Goal: Task Accomplishment & Management: Manage account settings

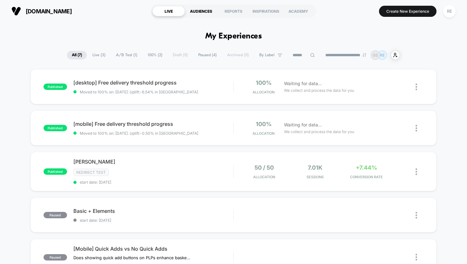
click at [196, 11] on div "AUDIENCES" at bounding box center [201, 11] width 32 height 10
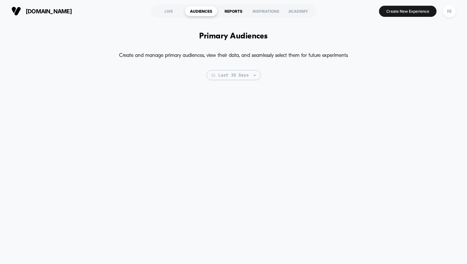
click at [233, 11] on div "REPORTS" at bounding box center [233, 11] width 32 height 10
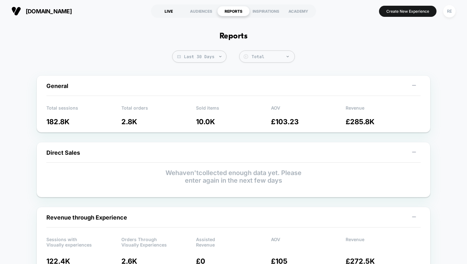
click at [167, 12] on div "LIVE" at bounding box center [168, 11] width 32 height 10
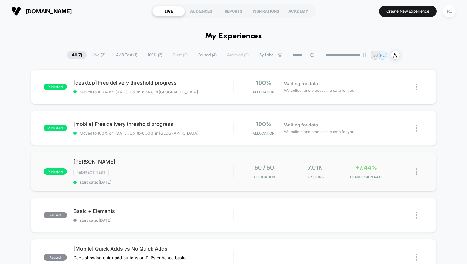
click at [213, 166] on div "[PERSON_NAME] Click to edit experience details Click to edit experience details…" at bounding box center [153, 171] width 160 height 26
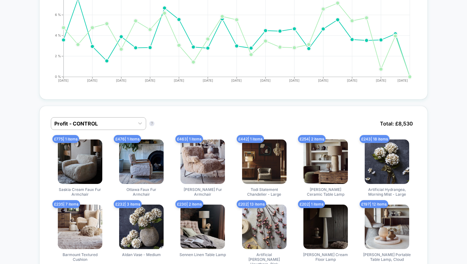
scroll to position [371, 0]
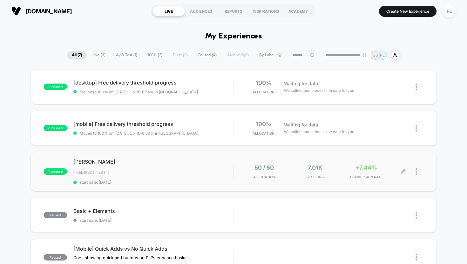
click at [417, 173] on div at bounding box center [419, 171] width 8 height 15
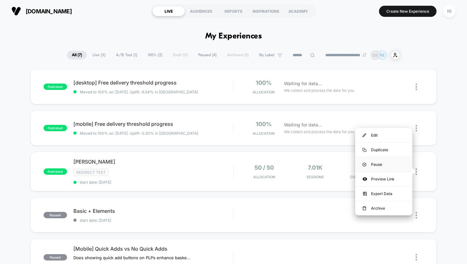
click at [377, 164] on div "Pause" at bounding box center [383, 164] width 57 height 14
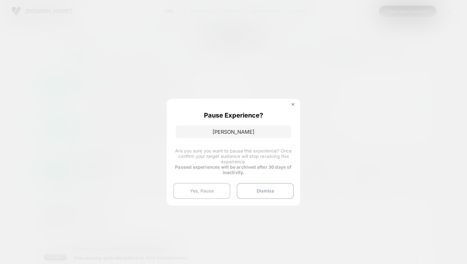
click at [195, 191] on button "Yes, Pause" at bounding box center [201, 191] width 57 height 16
